Goal: Navigation & Orientation: Find specific page/section

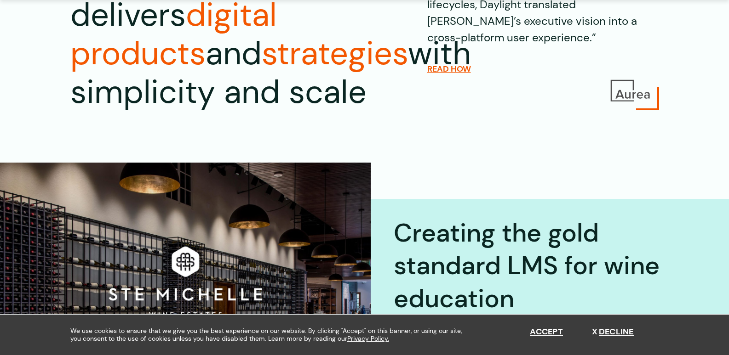
scroll to position [153, 0]
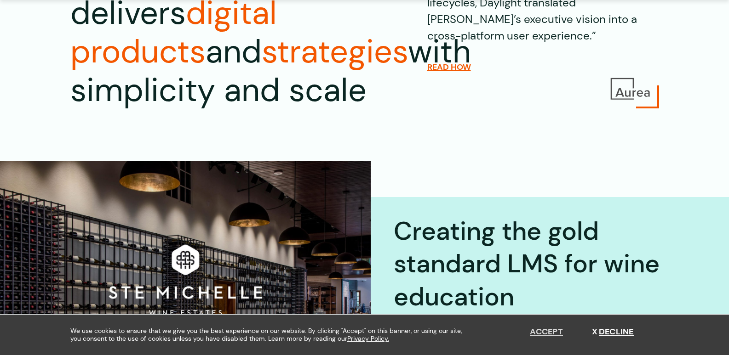
click at [545, 334] on button "Accept" at bounding box center [546, 332] width 33 height 10
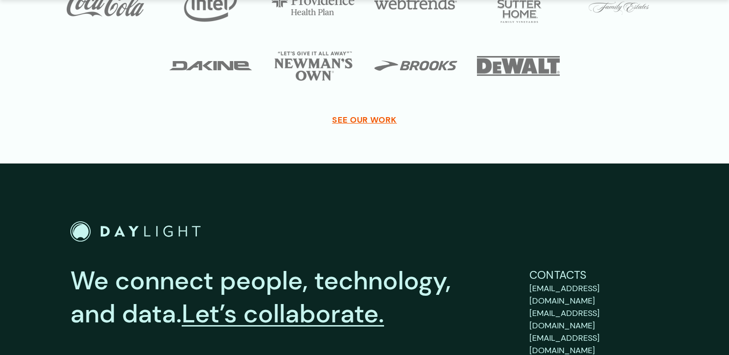
scroll to position [3401, 0]
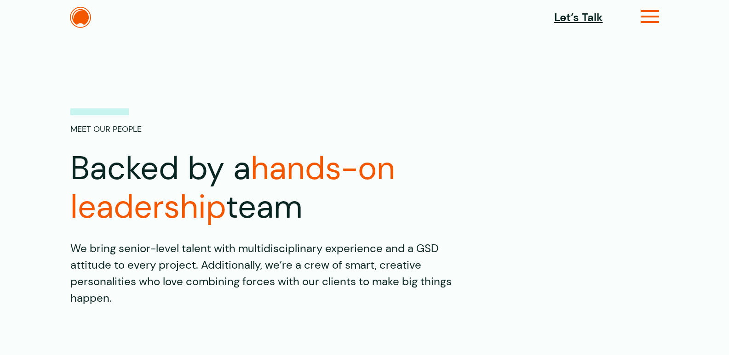
click at [657, 16] on icon at bounding box center [649, 21] width 19 height 10
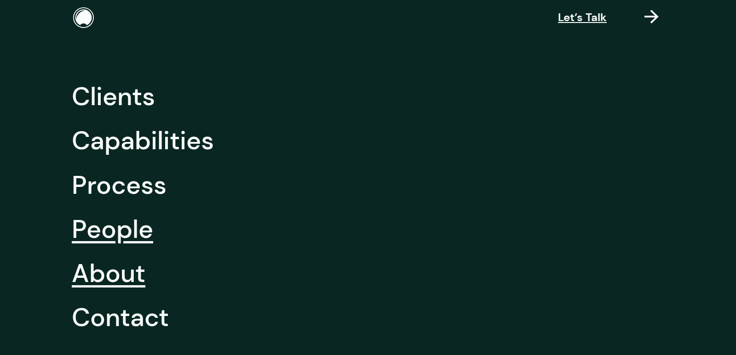
click at [97, 268] on link "About" at bounding box center [109, 274] width 74 height 44
click at [108, 227] on link "People" at bounding box center [112, 229] width 81 height 44
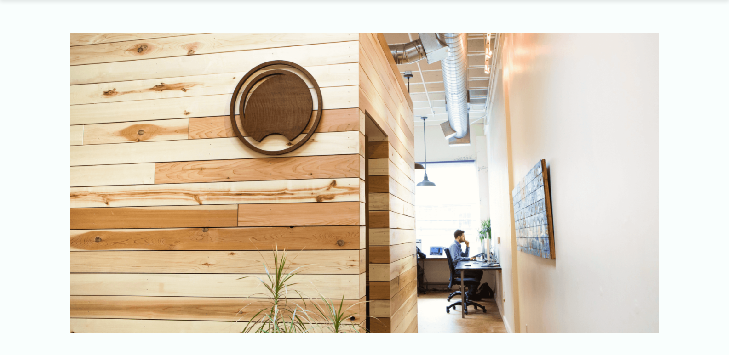
scroll to position [337, 0]
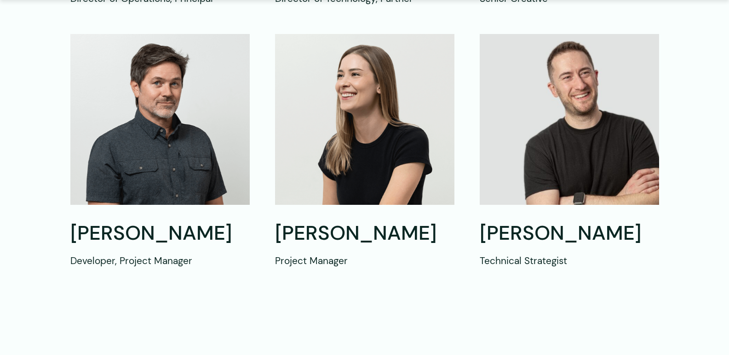
scroll to position [889, 0]
